Goal: Task Accomplishment & Management: Use online tool/utility

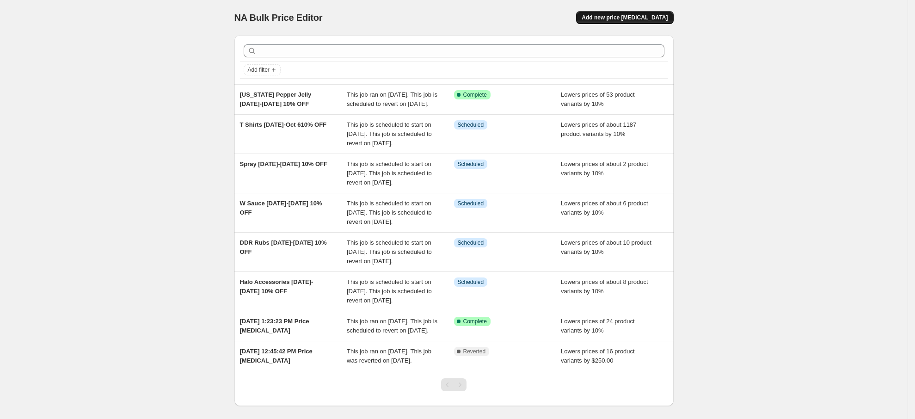
click at [647, 17] on span "Add new price [MEDICAL_DATA]" at bounding box center [625, 17] width 86 height 7
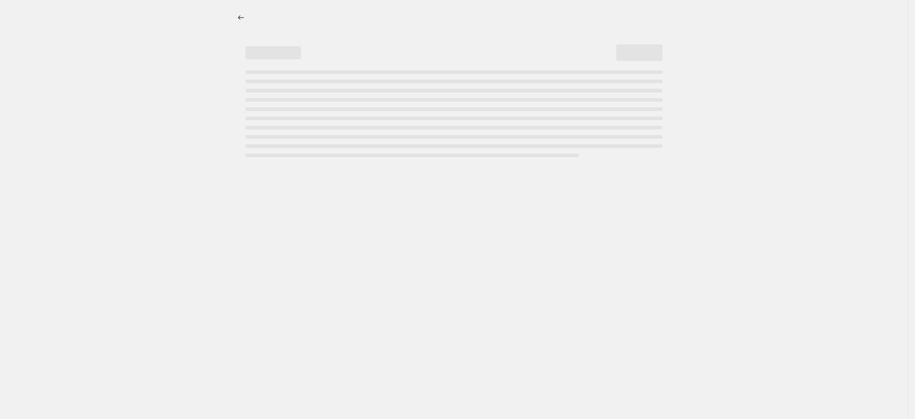
select select "percentage"
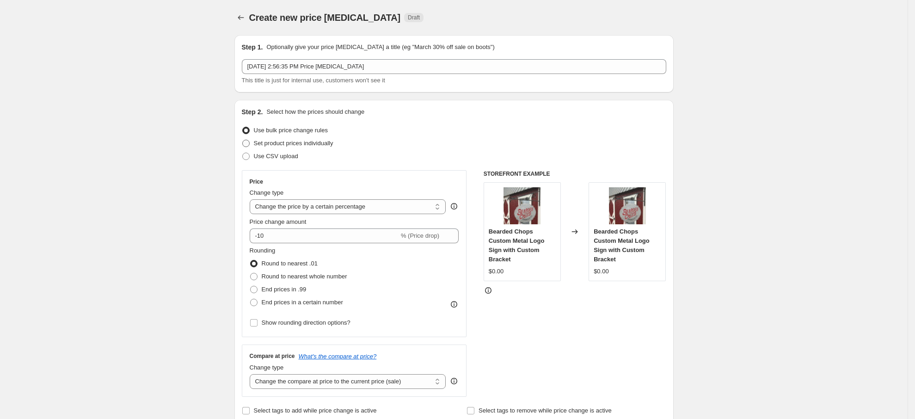
click at [287, 144] on span "Set product prices individually" at bounding box center [294, 143] width 80 height 7
click at [243, 140] on input "Set product prices individually" at bounding box center [242, 140] width 0 height 0
radio input "true"
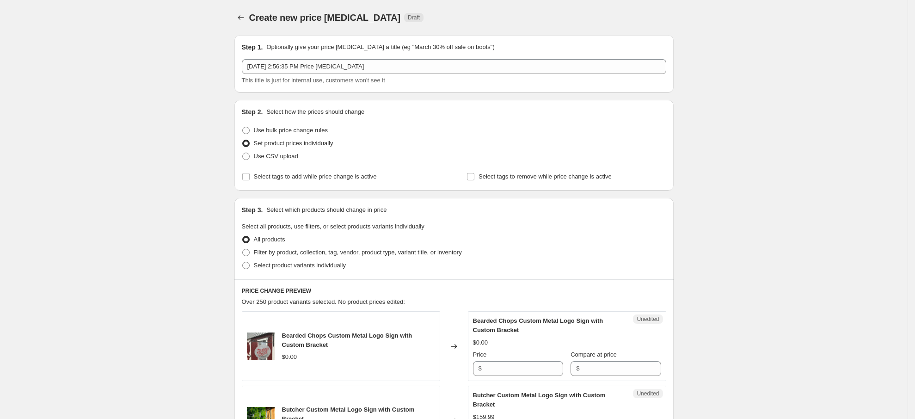
scroll to position [139, 0]
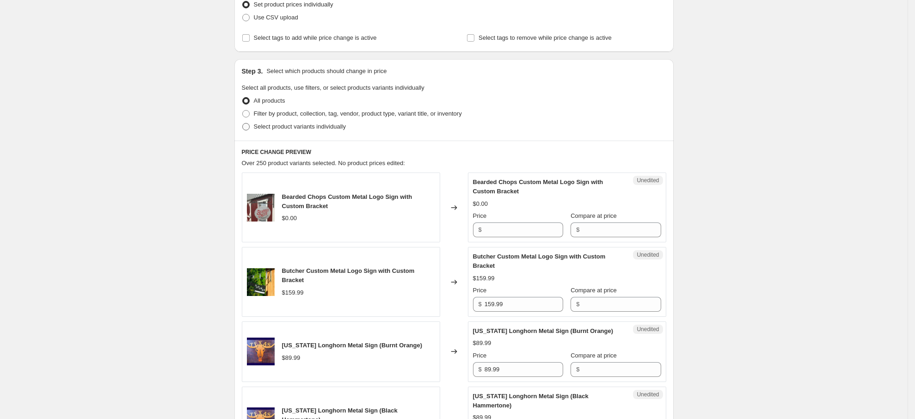
click at [296, 130] on span "Select product variants individually" at bounding box center [300, 126] width 92 height 7
click at [243, 124] on input "Select product variants individually" at bounding box center [242, 123] width 0 height 0
radio input "true"
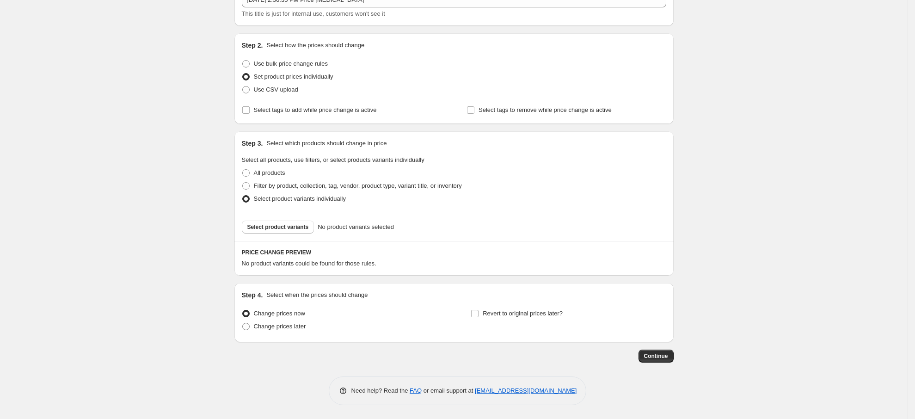
scroll to position [67, 0]
click at [293, 228] on span "Select product variants" at bounding box center [278, 226] width 62 height 7
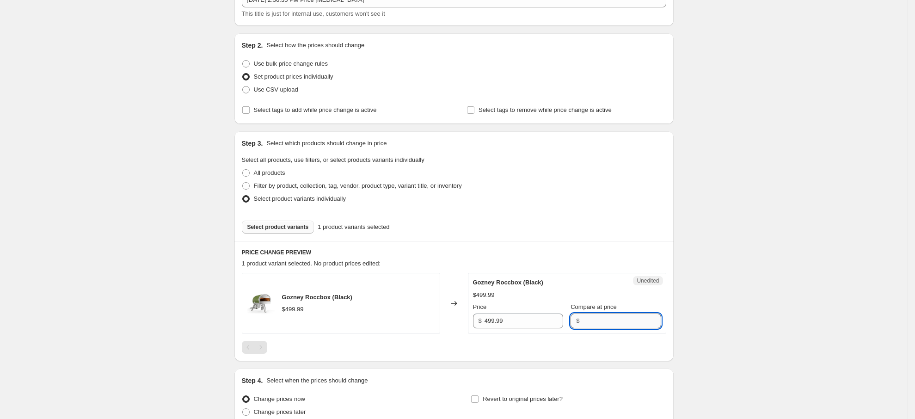
click at [597, 321] on input "Compare at price" at bounding box center [621, 321] width 79 height 15
drag, startPoint x: 546, startPoint y: 323, endPoint x: 482, endPoint y: 323, distance: 63.8
click at [483, 323] on div "$ 499.99" at bounding box center [518, 321] width 90 height 15
type input "399.99"
click at [620, 316] on input "Compare at price" at bounding box center [621, 321] width 79 height 15
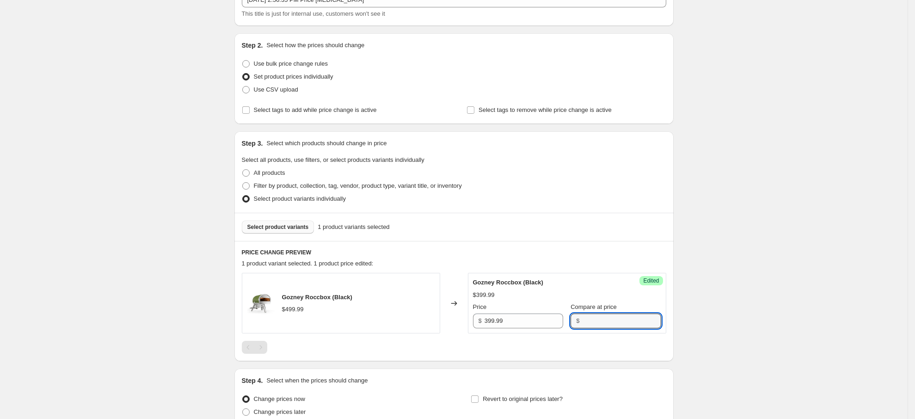
click at [630, 336] on div "Gozney Roccbox (Black) $499.99 Changed to Success Edited Gozney Roccbox (Black)…" at bounding box center [454, 313] width 425 height 81
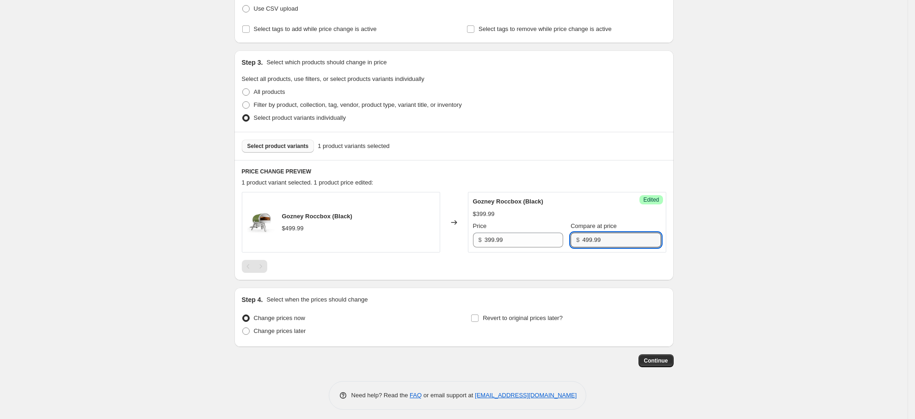
scroll to position [152, 0]
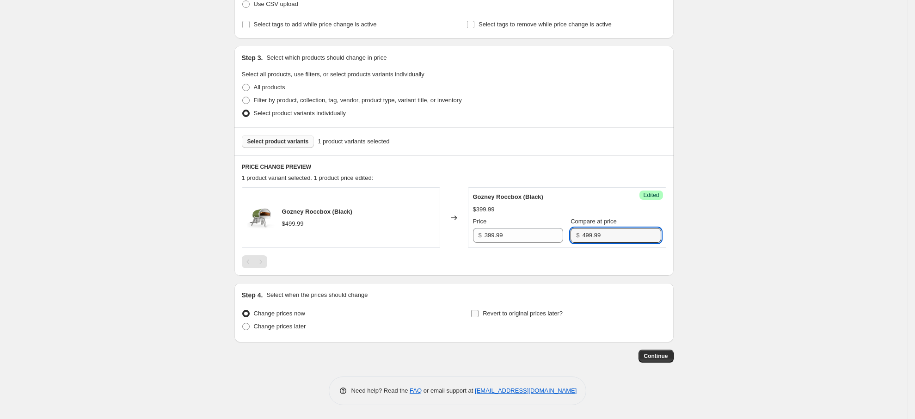
type input "499.99"
click at [501, 314] on span "Revert to original prices later?" at bounding box center [523, 313] width 80 height 7
click at [479, 314] on input "Revert to original prices later?" at bounding box center [474, 313] width 7 height 7
checkbox input "true"
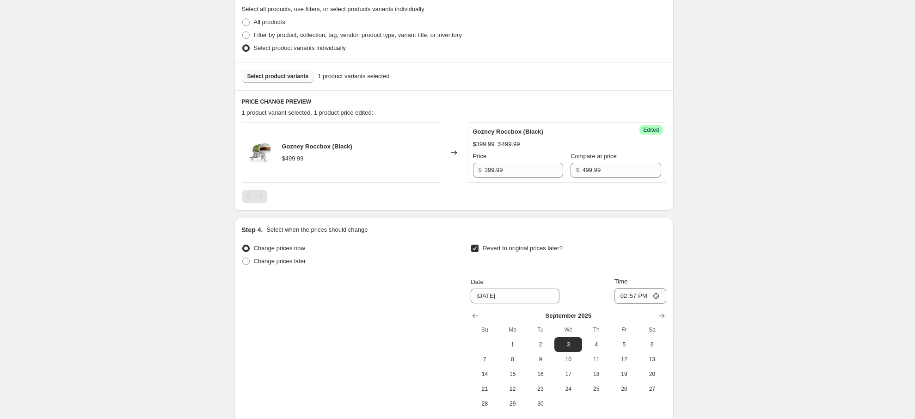
scroll to position [310, 0]
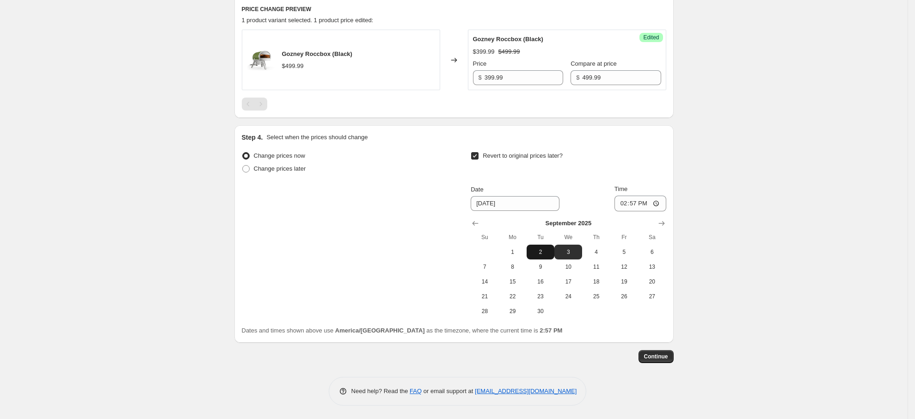
click at [540, 256] on button "2" at bounding box center [541, 252] width 28 height 15
type input "[DATE]"
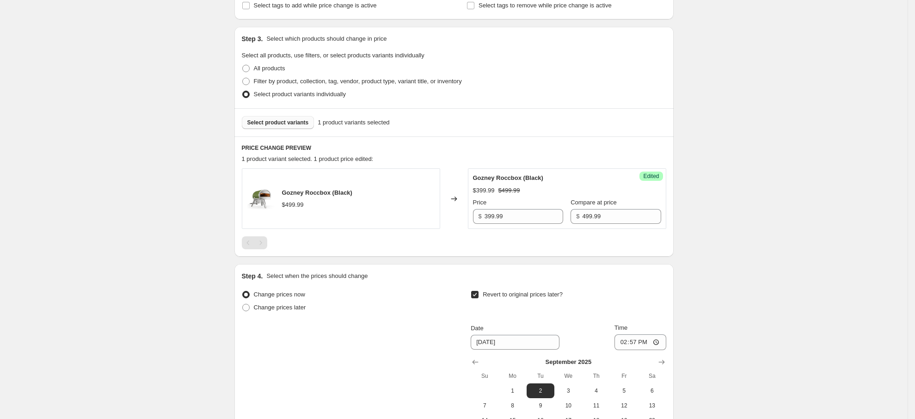
scroll to position [0, 0]
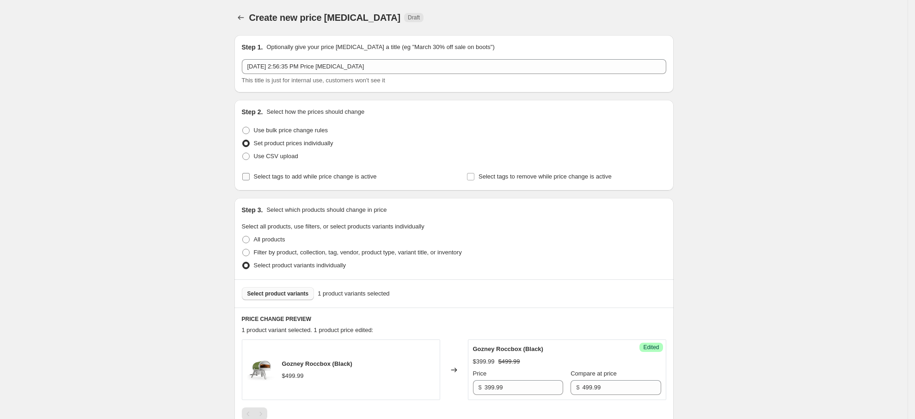
click at [332, 178] on span "Select tags to add while price change is active" at bounding box center [315, 176] width 123 height 7
click at [250, 178] on input "Select tags to add while price change is active" at bounding box center [245, 176] width 7 height 7
checkbox input "true"
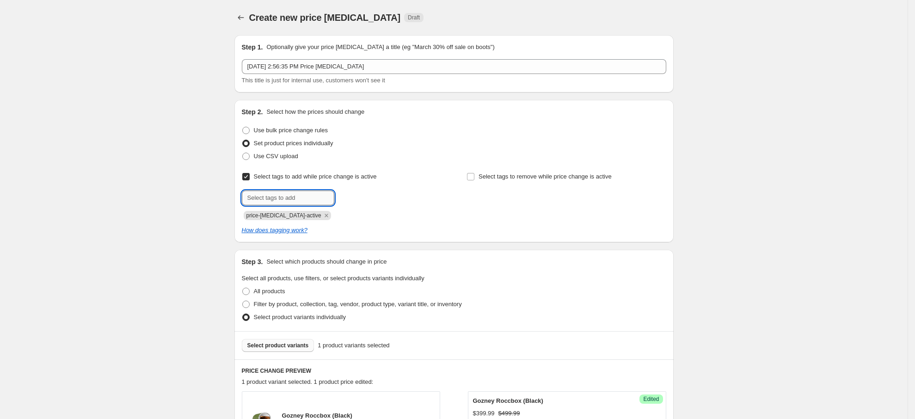
click at [300, 198] on input "text" at bounding box center [288, 198] width 93 height 15
type input "SALE"
click at [357, 193] on span "Add SALE" at bounding box center [355, 196] width 27 height 7
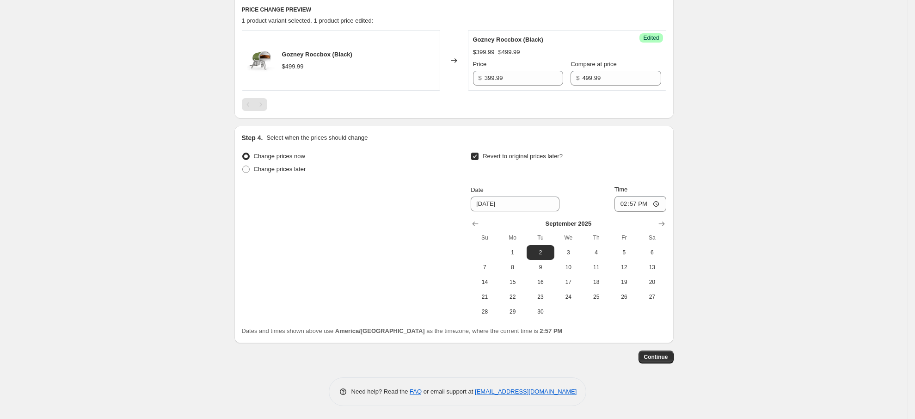
scroll to position [362, 0]
click at [658, 353] on span "Continue" at bounding box center [656, 356] width 24 height 7
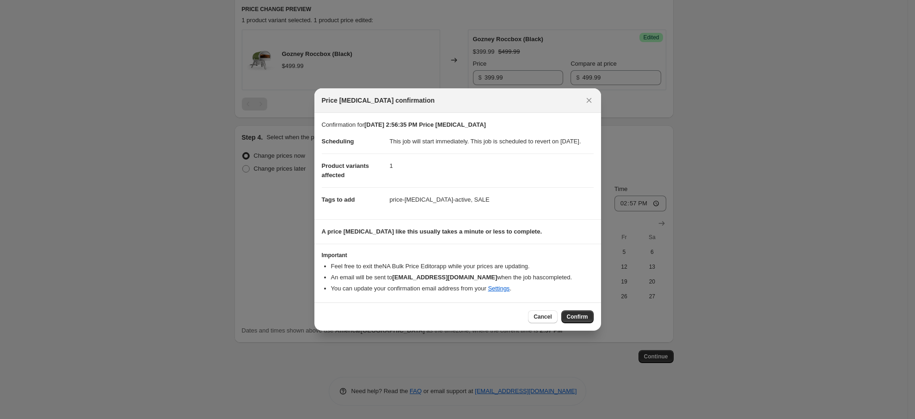
click at [587, 319] on button "Confirm" at bounding box center [578, 316] width 32 height 13
